Goal: Task Accomplishment & Management: Manage account settings

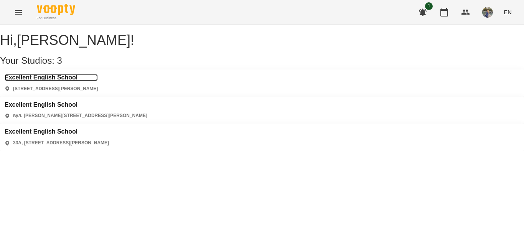
click at [57, 81] on h3 "Excellent English School" at bounding box center [51, 77] width 93 height 7
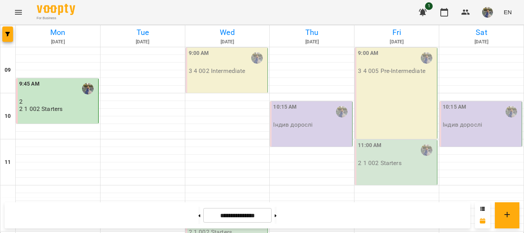
click at [212, 82] on div "9:00 AM 3 4 002 Intermediate" at bounding box center [227, 70] width 82 height 45
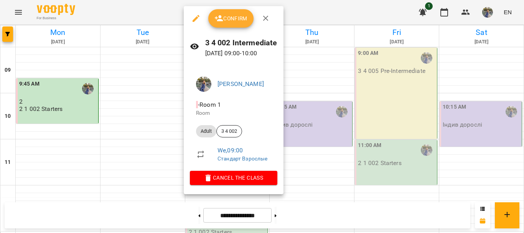
click at [223, 23] on span "Confirm" at bounding box center [230, 18] width 33 height 9
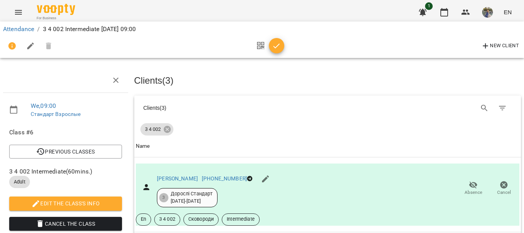
scroll to position [115, 0]
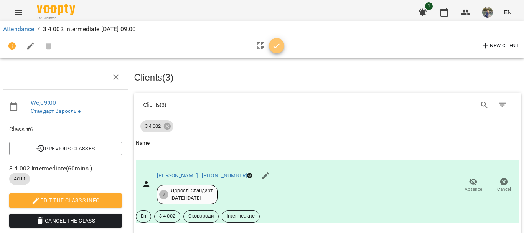
click at [278, 46] on icon "button" at bounding box center [276, 45] width 9 height 9
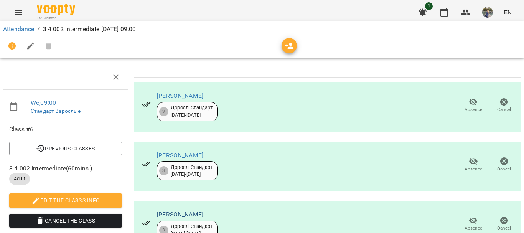
scroll to position [0, 0]
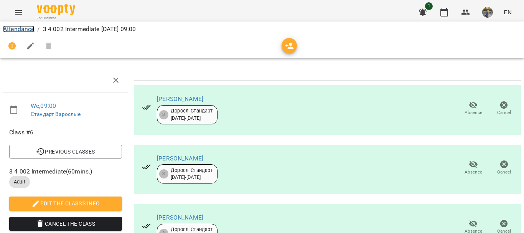
click at [19, 28] on link "Attendance" at bounding box center [18, 28] width 31 height 7
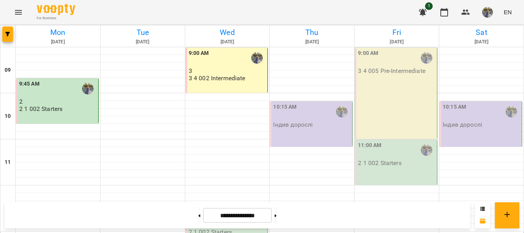
scroll to position [56, 0]
